Goal: Transaction & Acquisition: Purchase product/service

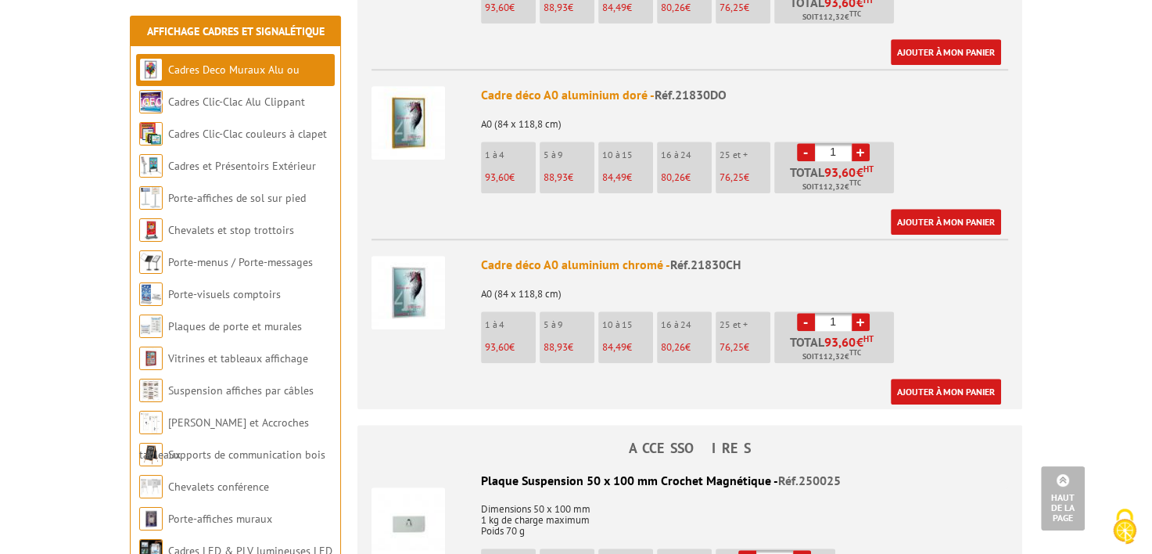
scroll to position [1486, 0]
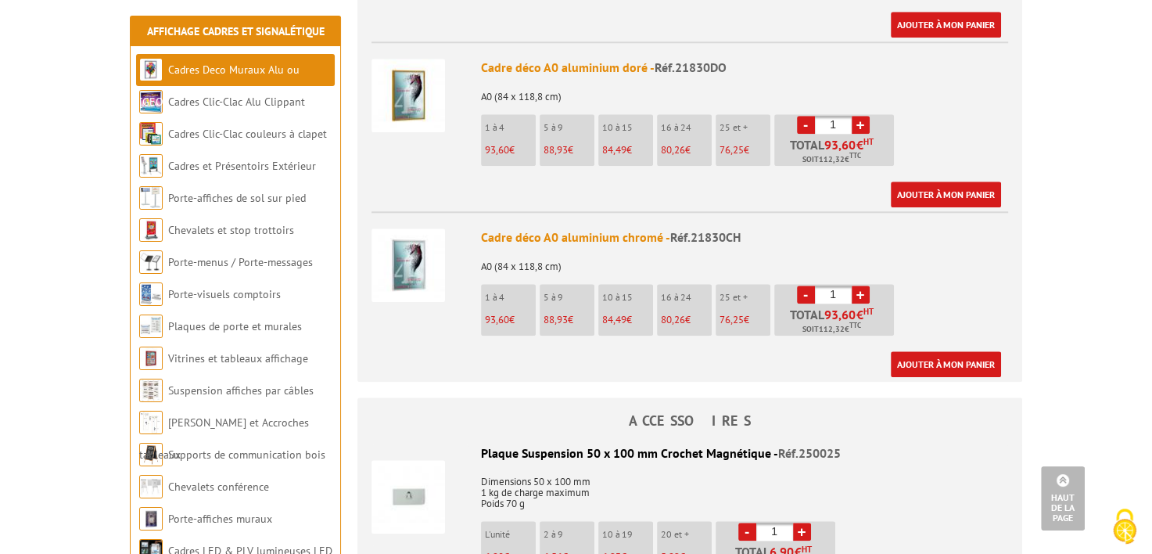
drag, startPoint x: 838, startPoint y: 248, endPoint x: 864, endPoint y: 314, distance: 70.6
click at [838, 285] on input "1" at bounding box center [833, 294] width 37 height 18
type input "10"
click at [827, 351] on div "Ajouter à mon panier" at bounding box center [741, 364] width 520 height 26
click at [822, 228] on div "Cadre déco A0 aluminium chromé - Réf.21830CH" at bounding box center [744, 237] width 527 height 18
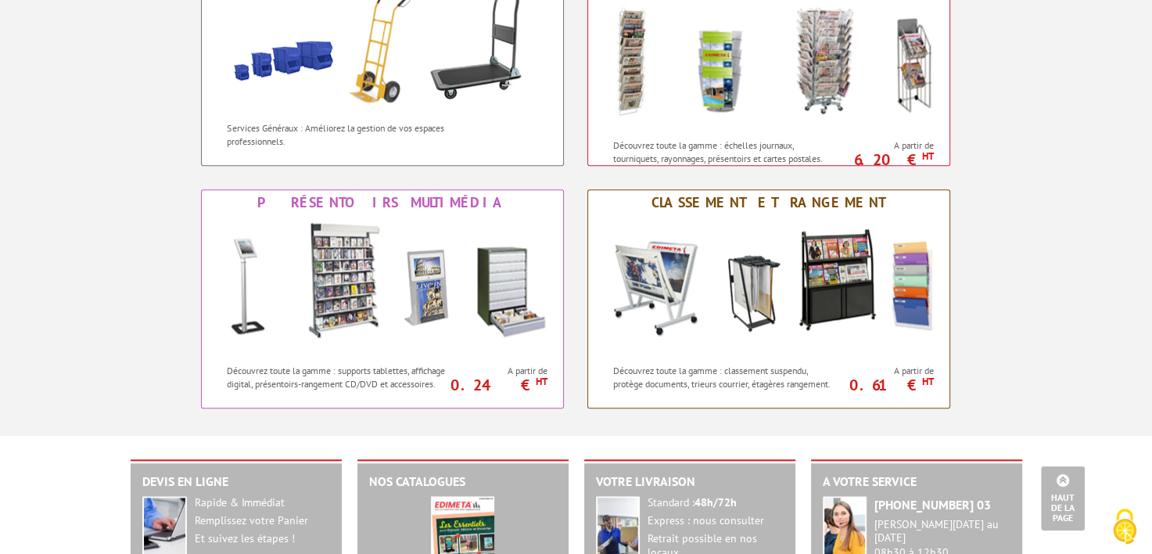
scroll to position [1750, 0]
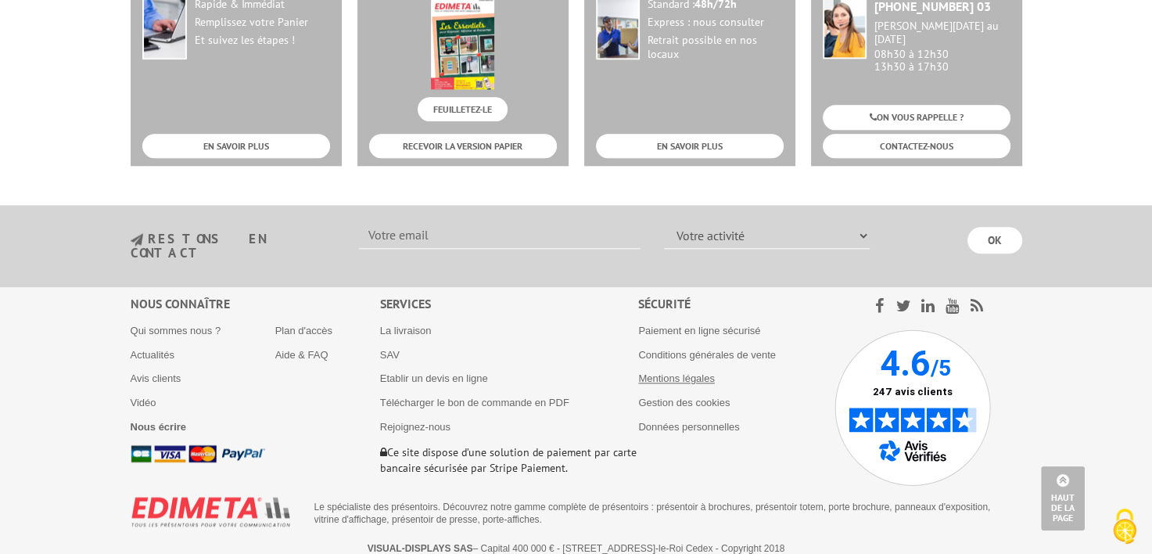
click at [682, 372] on link "Mentions légales" at bounding box center [676, 378] width 77 height 12
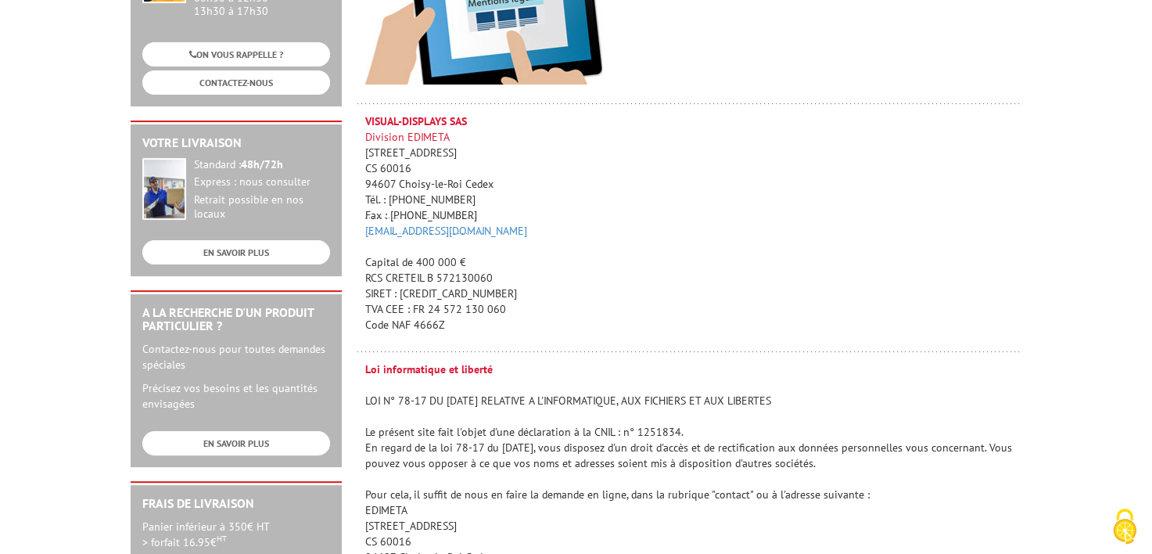
scroll to position [313, 0]
